Goal: Information Seeking & Learning: Learn about a topic

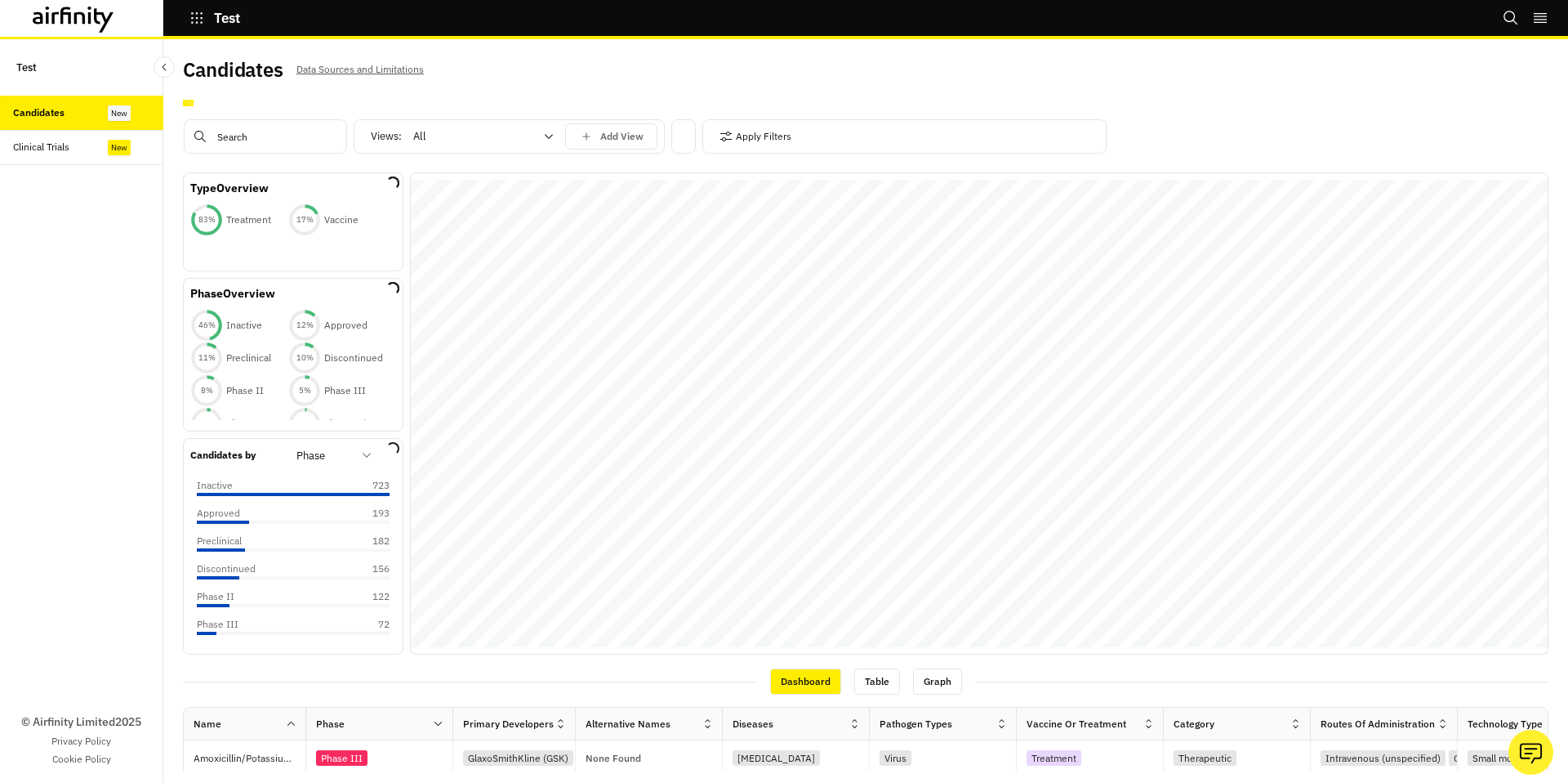
click at [634, 85] on div "Candidates Data Sources and Limitations" at bounding box center [525, 76] width 683 height 35
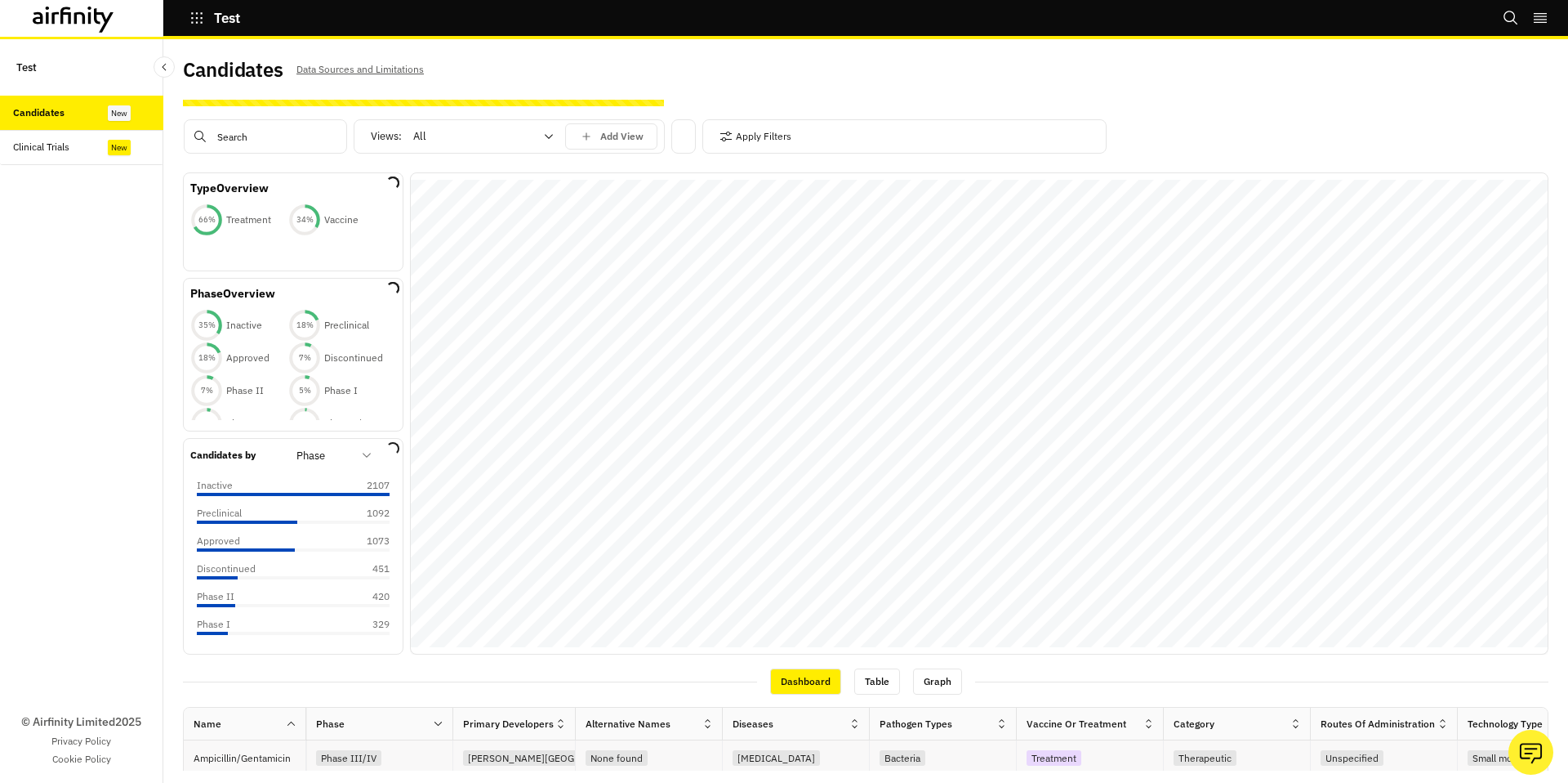
click at [415, 766] on div "Phase III/IV" at bounding box center [383, 757] width 136 height 22
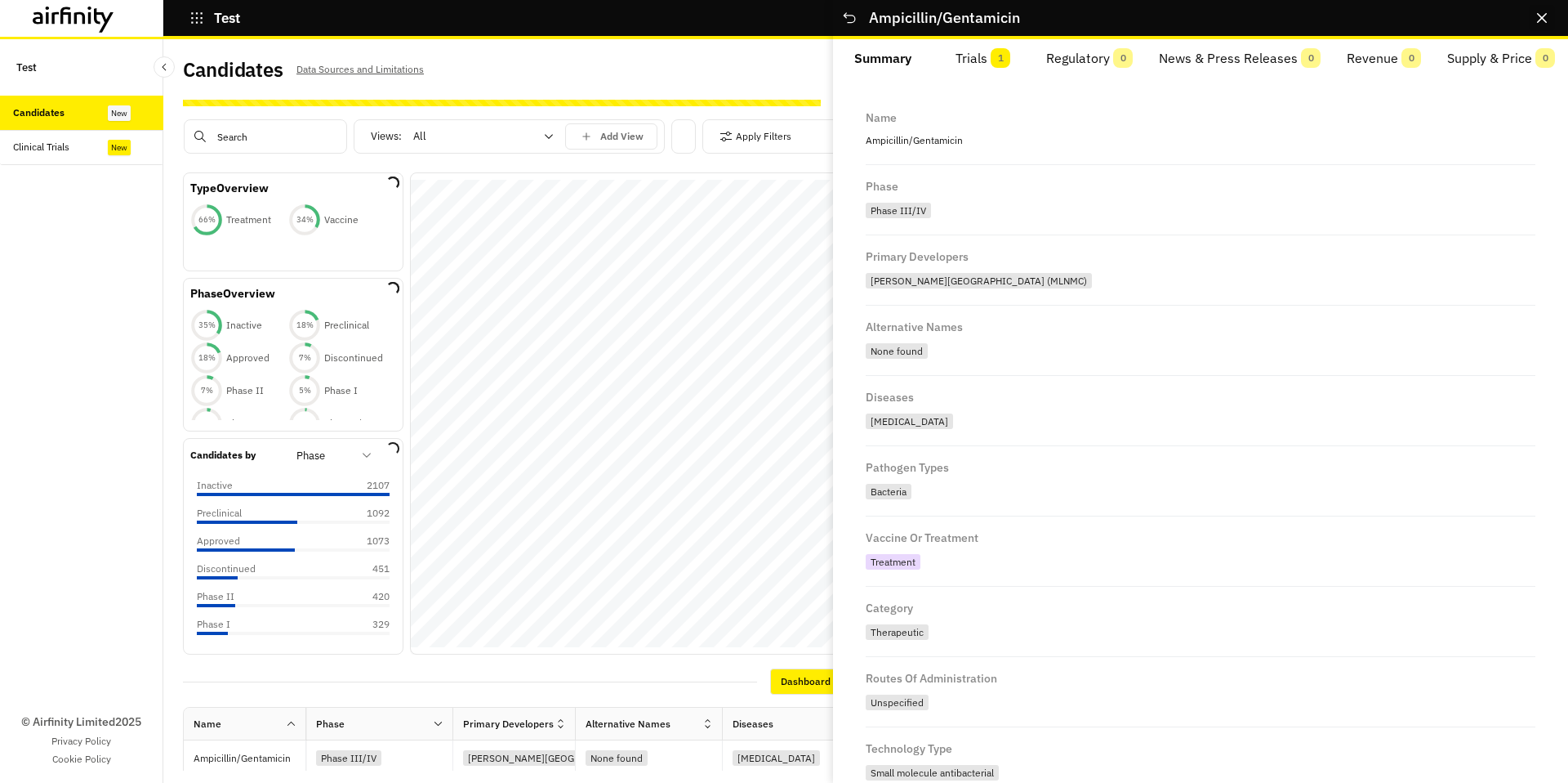
click at [1546, 15] on icon "Close" at bounding box center [1541, 18] width 10 height 10
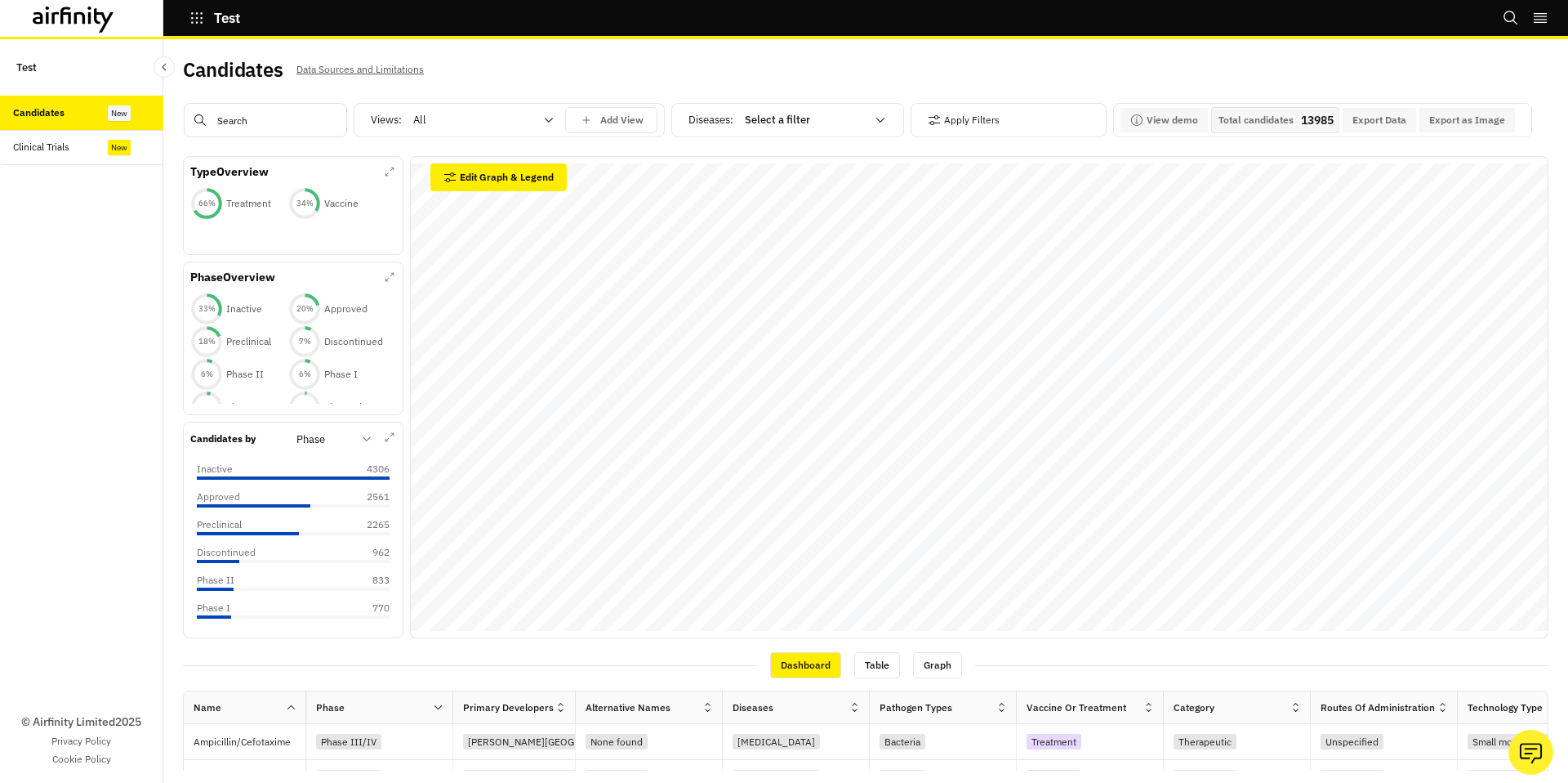
click at [270, 123] on input "text" at bounding box center [266, 120] width 164 height 35
type input "[MEDICAL_DATA]"
click at [253, 125] on input "[MEDICAL_DATA]" at bounding box center [266, 120] width 164 height 35
click at [92, 236] on div "© Airfinity Limited 2025 Privacy Policy Cookie Policy" at bounding box center [82, 474] width 164 height 618
